Goal: Task Accomplishment & Management: Manage account settings

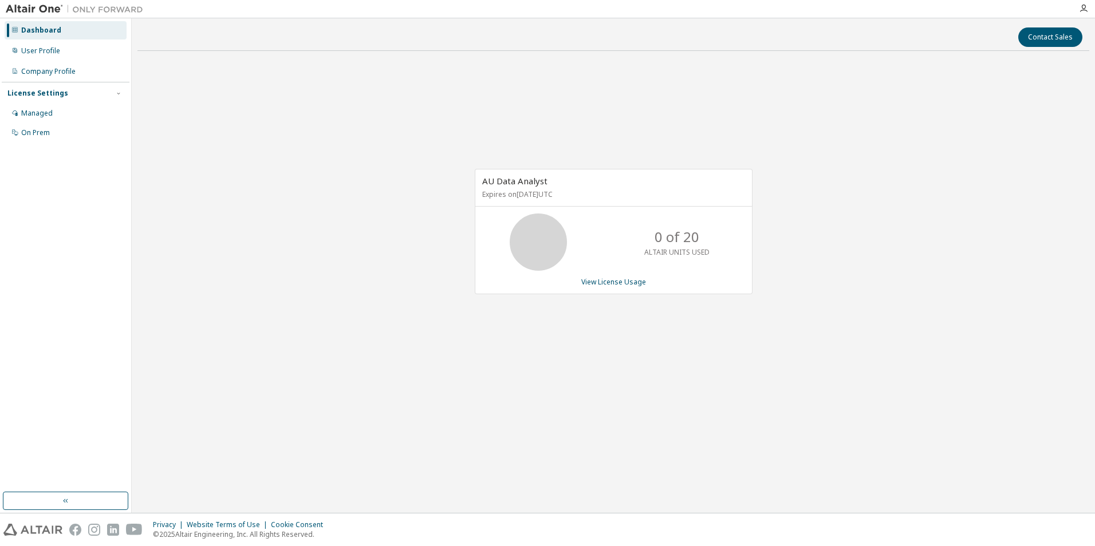
click at [1040, 128] on div "AU Data Analyst Expires on October 3, 2025 UTC 0 of 20 ALTAIR UNITS USED View L…" at bounding box center [613, 237] width 952 height 355
click at [41, 116] on div "Managed" at bounding box center [36, 113] width 31 height 9
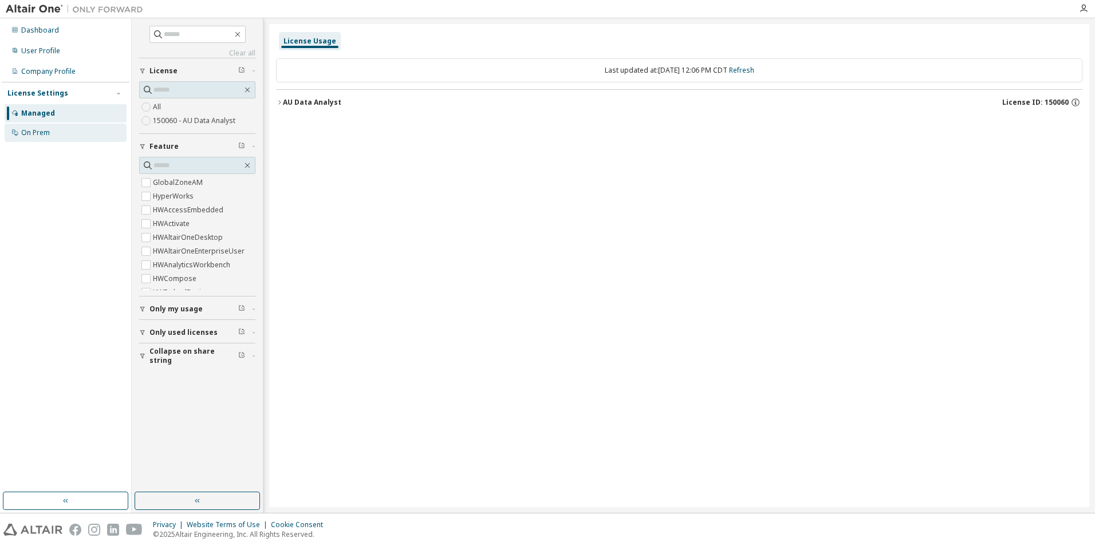
click at [41, 133] on div "On Prem" at bounding box center [35, 132] width 29 height 9
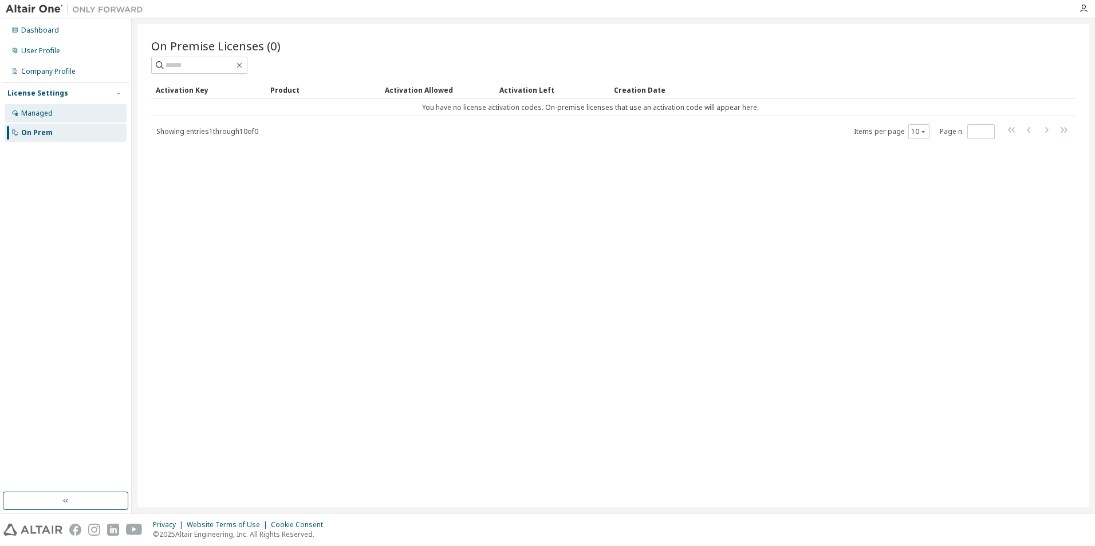
click at [46, 120] on div "Managed" at bounding box center [66, 113] width 122 height 18
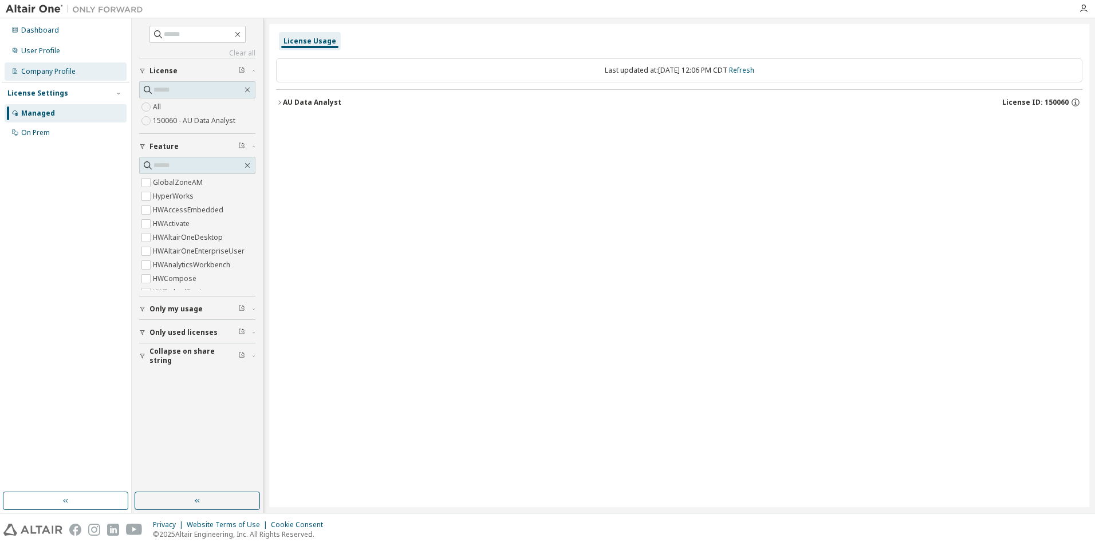
click at [63, 76] on div "Company Profile" at bounding box center [66, 71] width 122 height 18
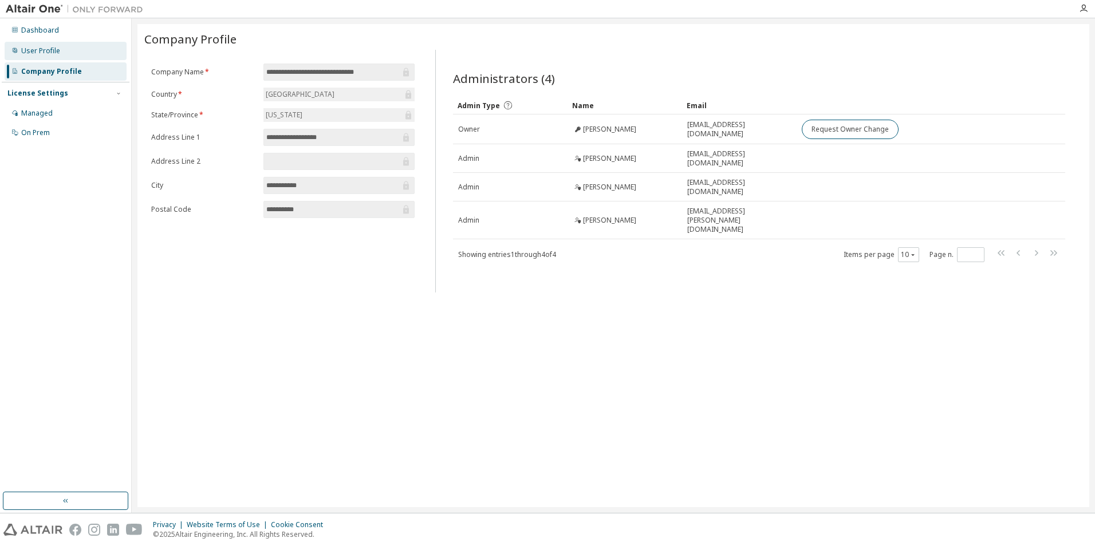
click at [48, 52] on div "User Profile" at bounding box center [40, 50] width 39 height 9
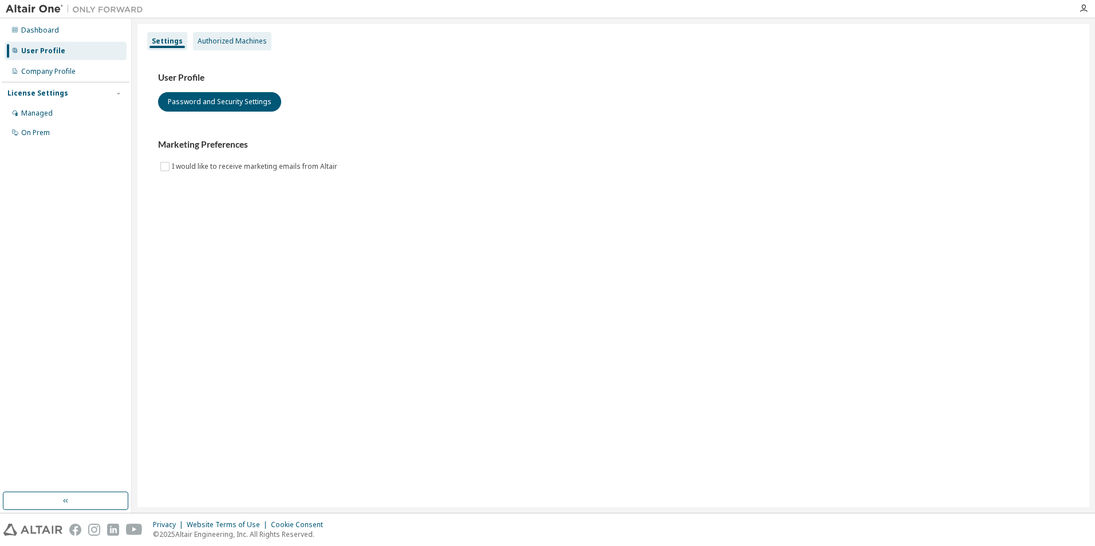
click at [214, 45] on div "Authorized Machines" at bounding box center [232, 41] width 69 height 9
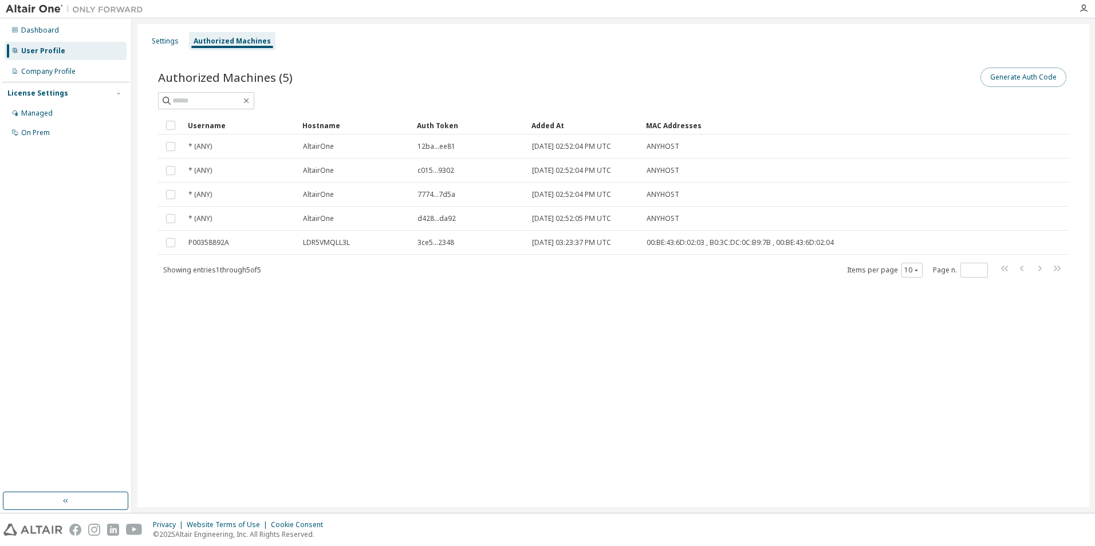
click at [1025, 76] on button "Generate Auth Code" at bounding box center [1023, 77] width 86 height 19
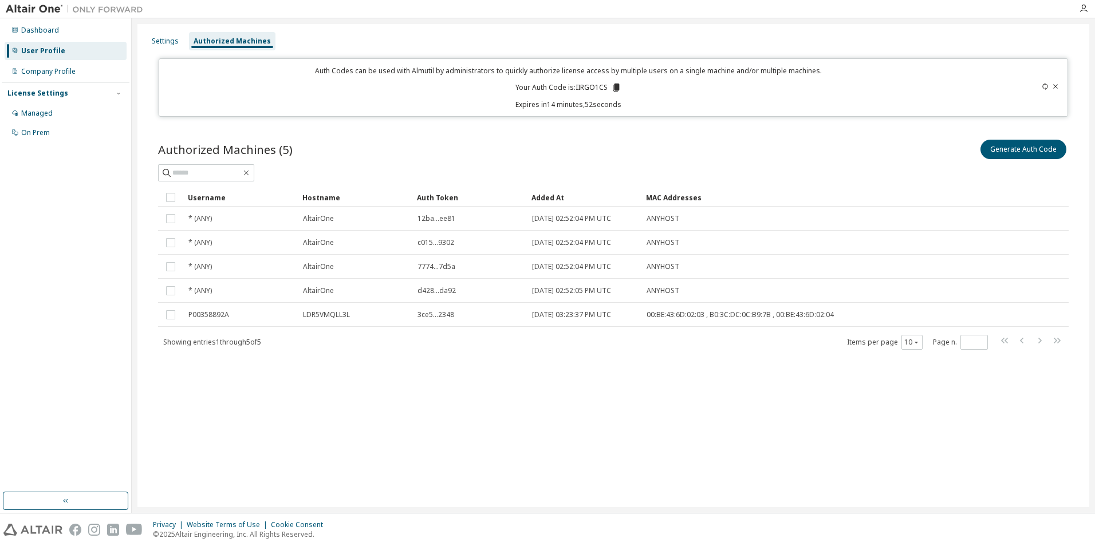
drag, startPoint x: 853, startPoint y: 183, endPoint x: 845, endPoint y: 177, distance: 10.3
click at [853, 183] on div "Authorized Machines (5) Generate Auth Code Clear Load Save Save As Field Operat…" at bounding box center [613, 243] width 910 height 213
click at [616, 89] on icon at bounding box center [616, 88] width 6 height 8
click at [613, 88] on icon at bounding box center [616, 87] width 10 height 10
